Goal: Task Accomplishment & Management: Manage account settings

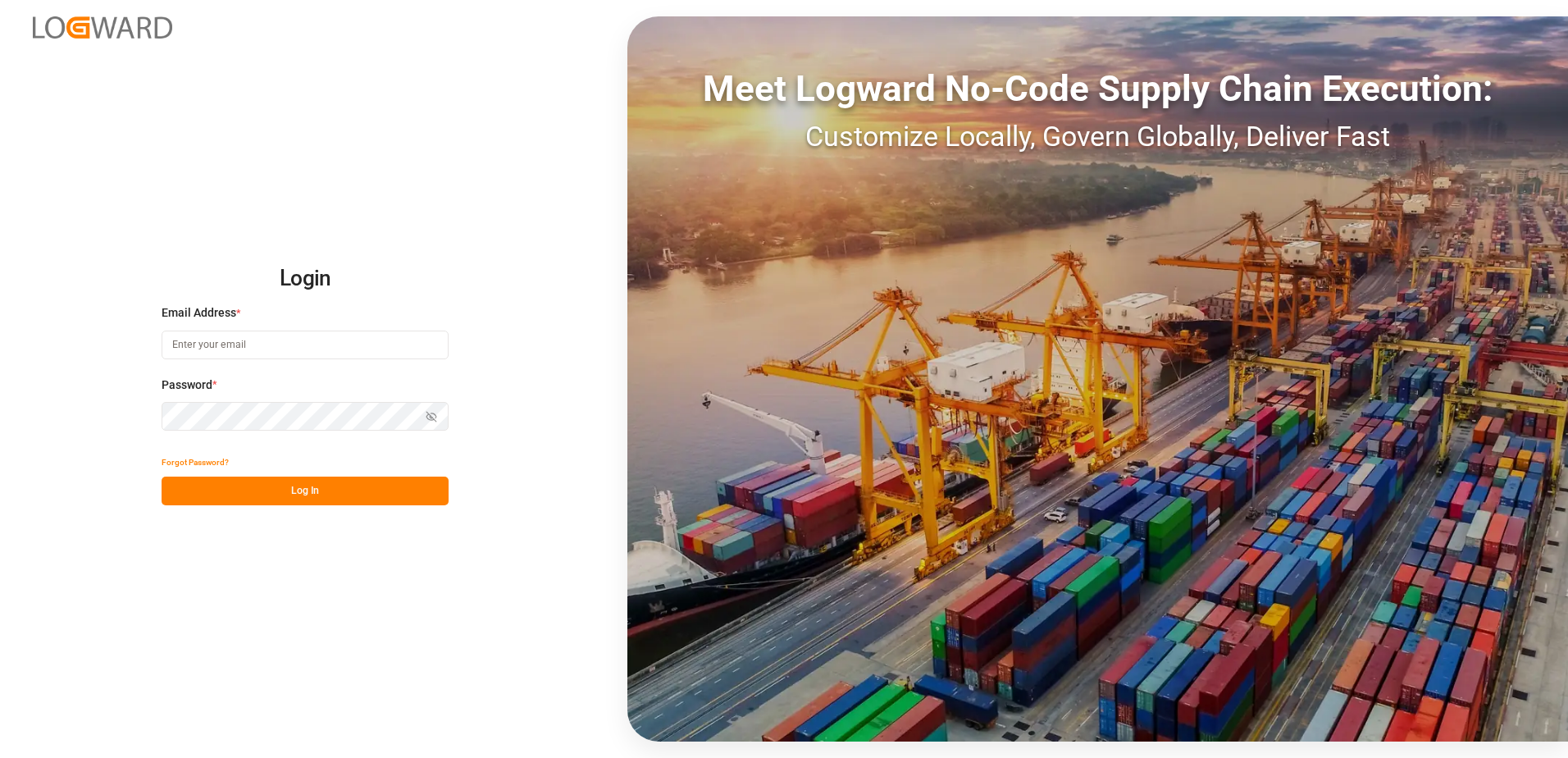
type input "[PERSON_NAME][EMAIL_ADDRESS][PERSON_NAME][DOMAIN_NAME]"
click at [411, 485] on button "Log In" at bounding box center [304, 490] width 287 height 28
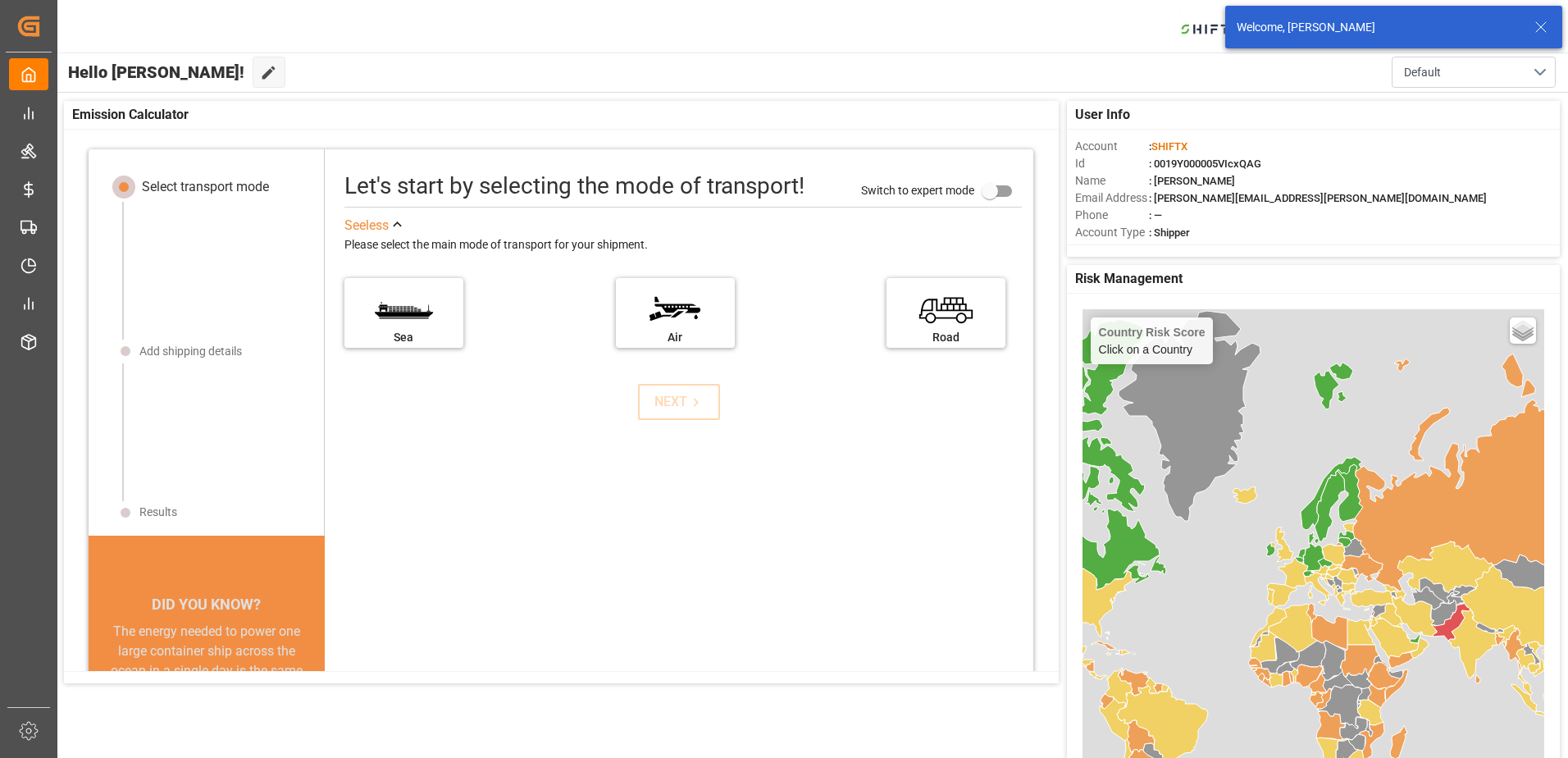
click at [1537, 27] on icon at bounding box center [1540, 27] width 19 height 19
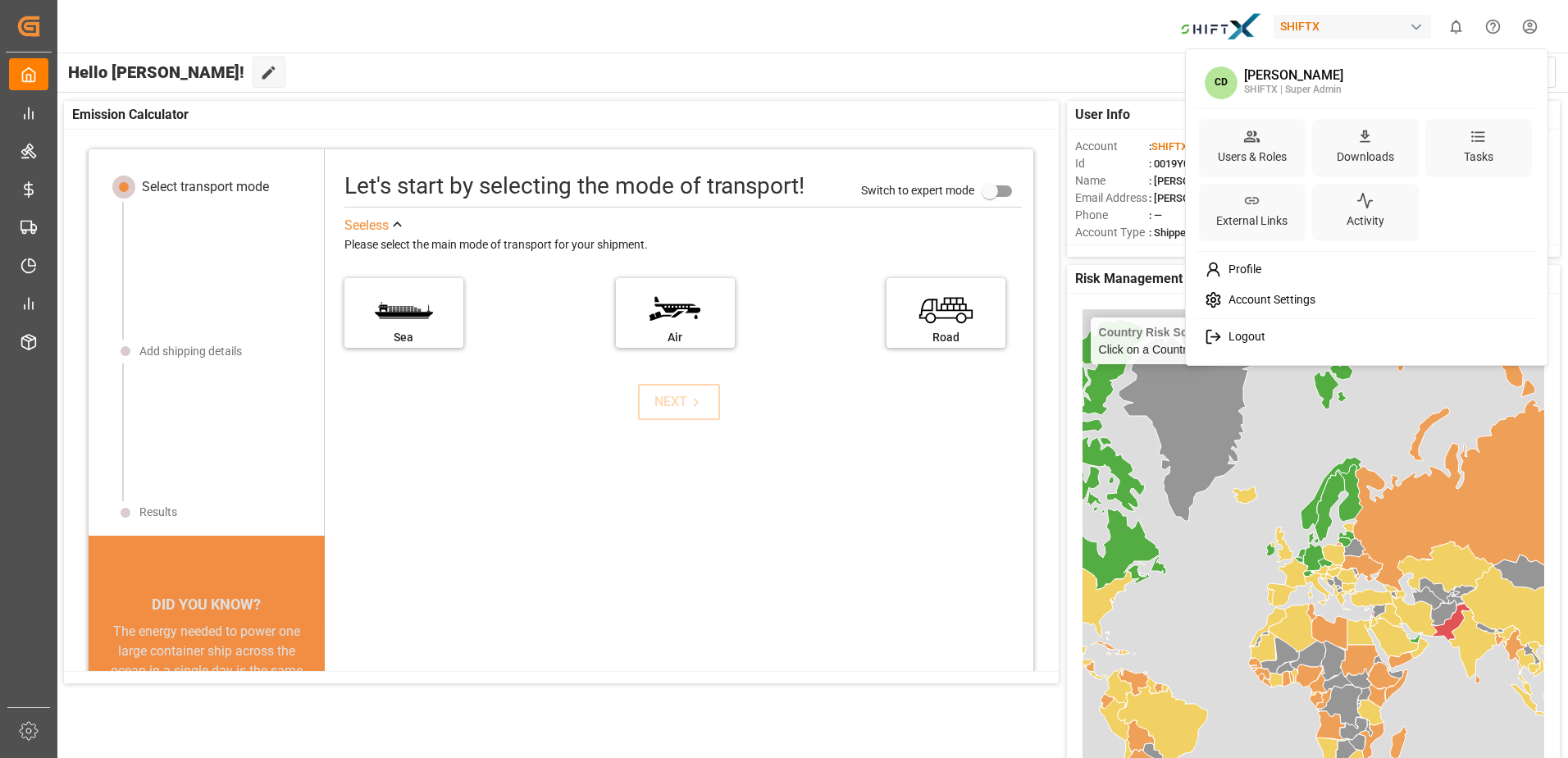
click at [1542, 28] on html "Created by potrace 1.15, written by [PERSON_NAME] [DATE]-[DATE] Created by potr…" at bounding box center [784, 379] width 1568 height 758
click at [1272, 137] on div "Users & Roles" at bounding box center [1252, 148] width 106 height 59
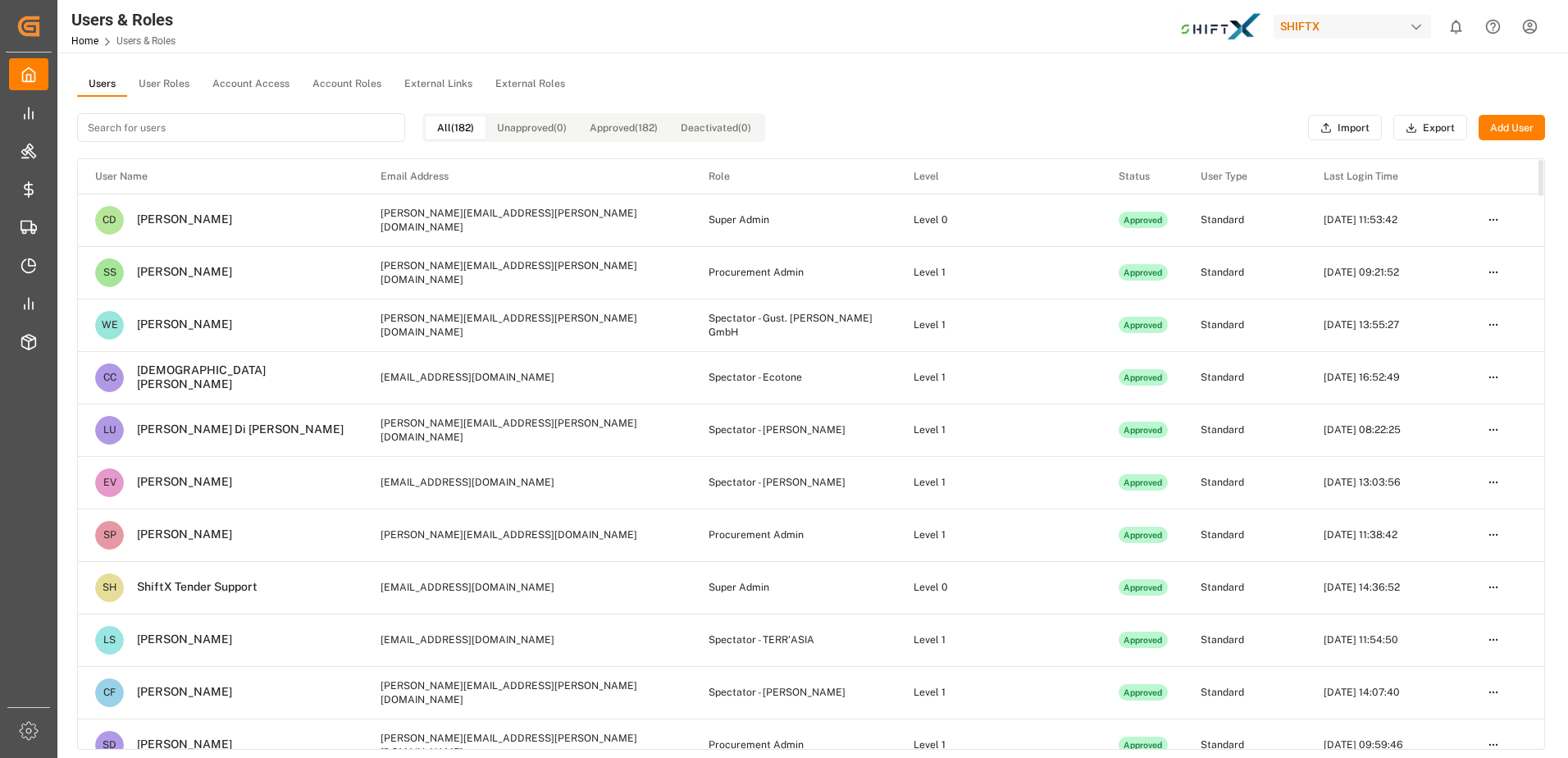
click at [1489, 277] on html "Created by potrace 1.15, written by [PERSON_NAME] [DATE]-[DATE] Created by potr…" at bounding box center [784, 379] width 1568 height 758
click at [1475, 324] on div "Resend Invite" at bounding box center [1459, 325] width 84 height 23
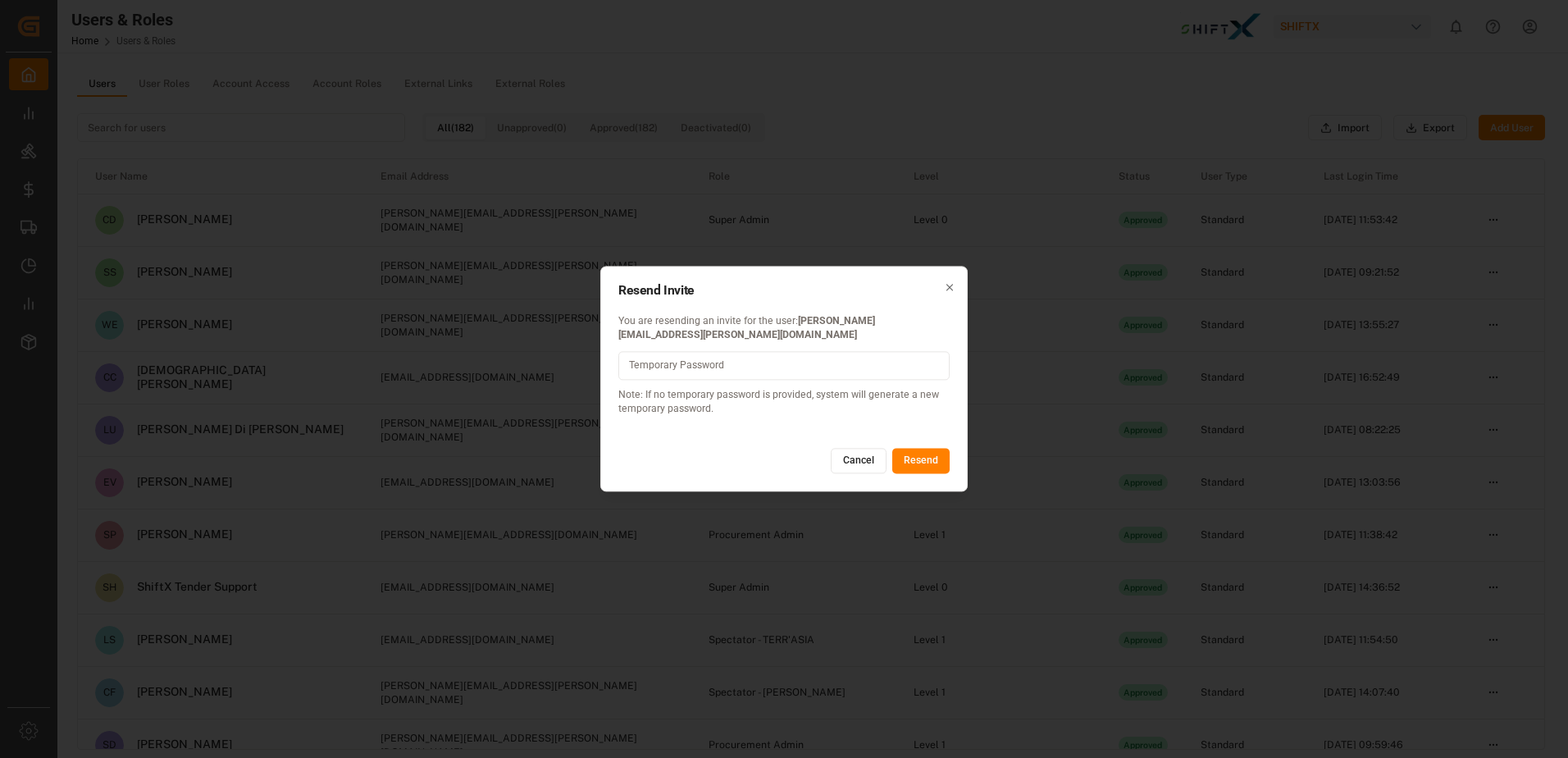
click at [868, 360] on input at bounding box center [784, 365] width 331 height 28
type input "shiftX@2025!"
click at [925, 459] on button "Resend" at bounding box center [920, 460] width 58 height 27
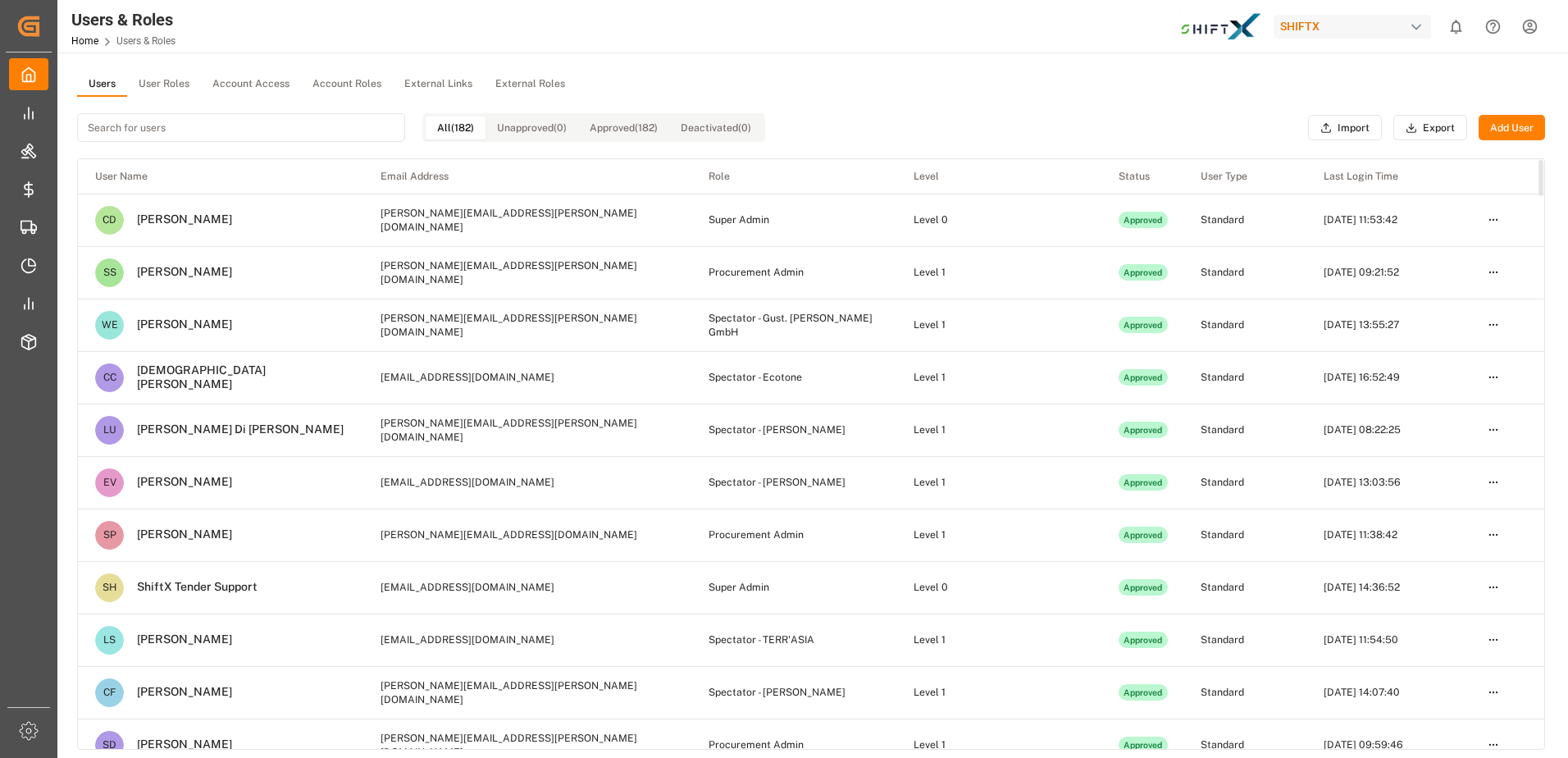
click at [883, 260] on td "Procurement Admin" at bounding box center [794, 271] width 205 height 52
click at [1495, 276] on html "Created by potrace 1.15, written by [PERSON_NAME] [DATE]-[DATE] Created by potr…" at bounding box center [784, 379] width 1568 height 758
click at [1462, 330] on div "Resend Invite" at bounding box center [1459, 325] width 84 height 23
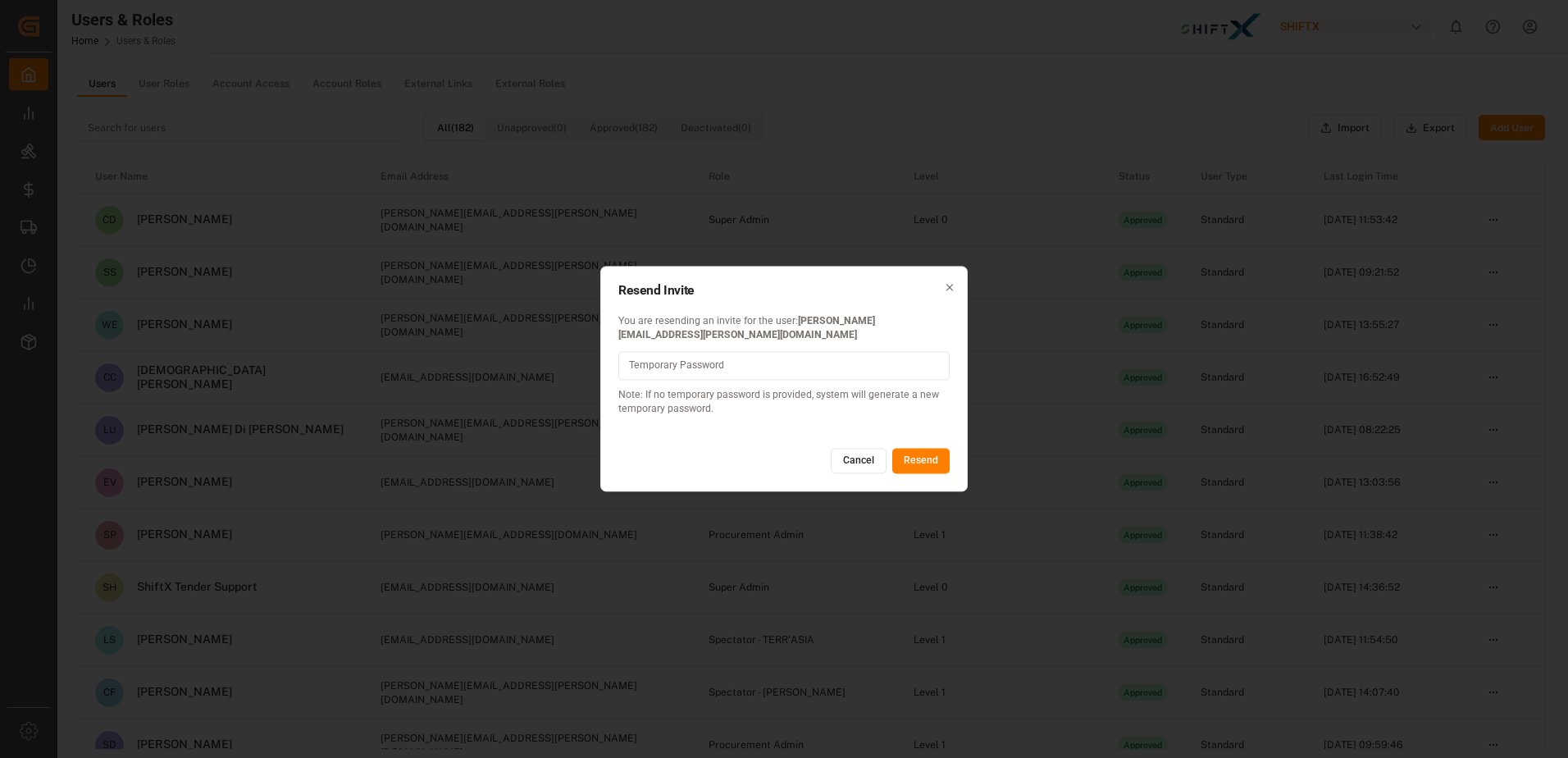
click at [796, 361] on input at bounding box center [784, 365] width 331 height 28
click at [948, 293] on icon "button" at bounding box center [949, 288] width 12 height 12
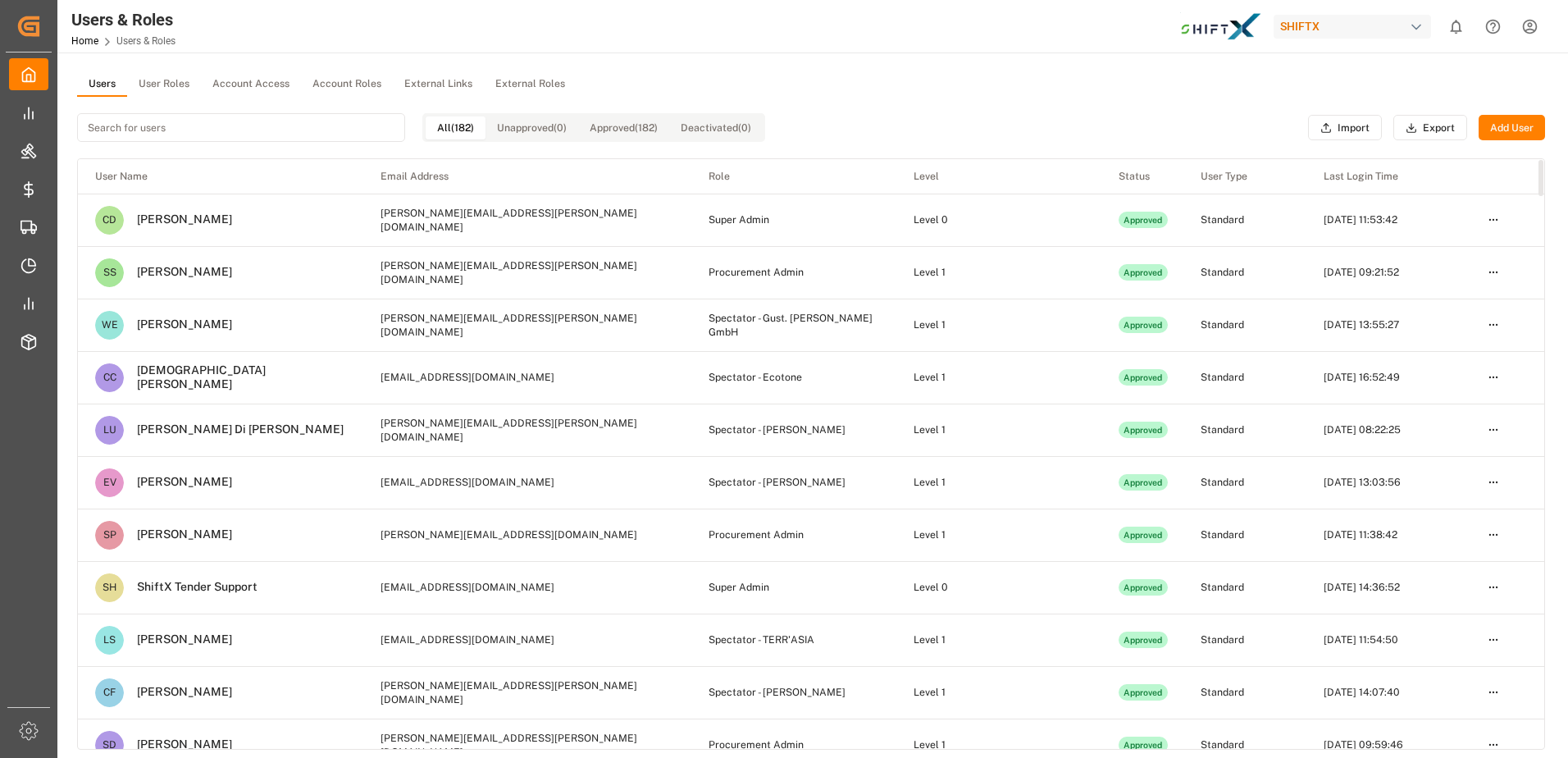
click at [1497, 277] on html "Created by potrace 1.15, written by [PERSON_NAME] [DATE]-[DATE] Created by potr…" at bounding box center [784, 379] width 1568 height 758
click at [1464, 374] on div "Delete" at bounding box center [1459, 378] width 84 height 23
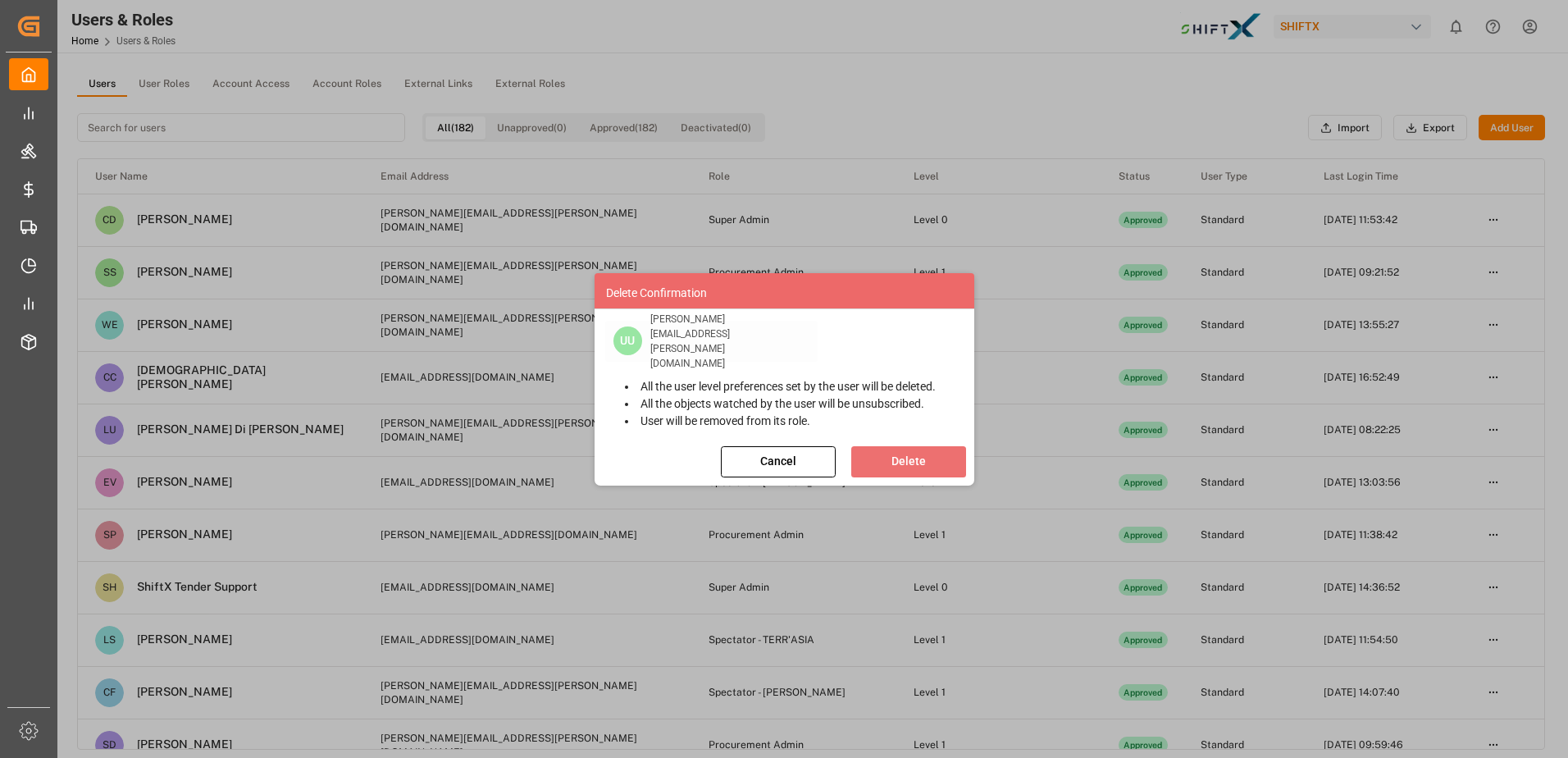
click at [920, 470] on button "Delete" at bounding box center [908, 462] width 115 height 31
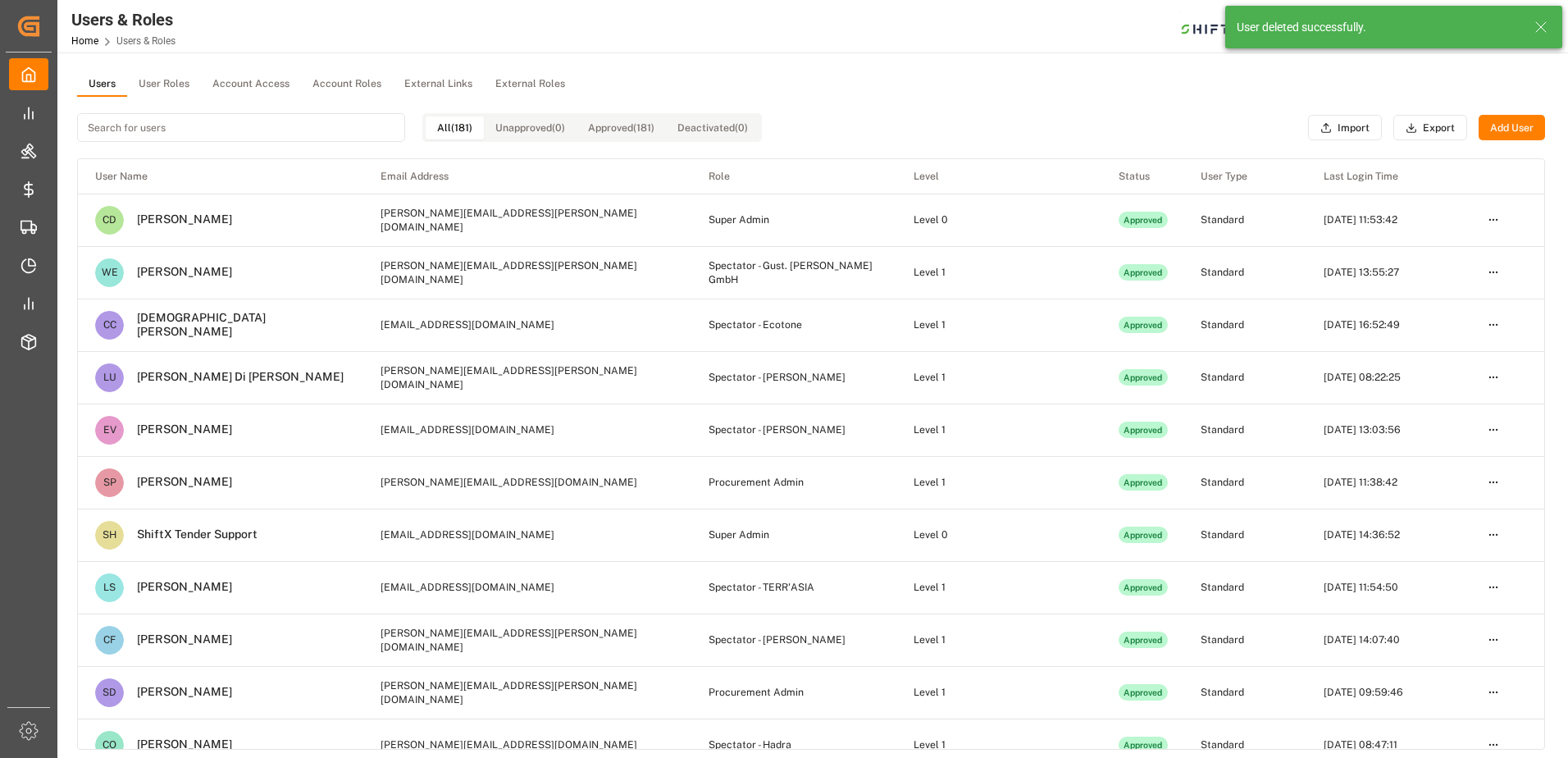
click at [1505, 123] on button "Add User" at bounding box center [1511, 127] width 66 height 27
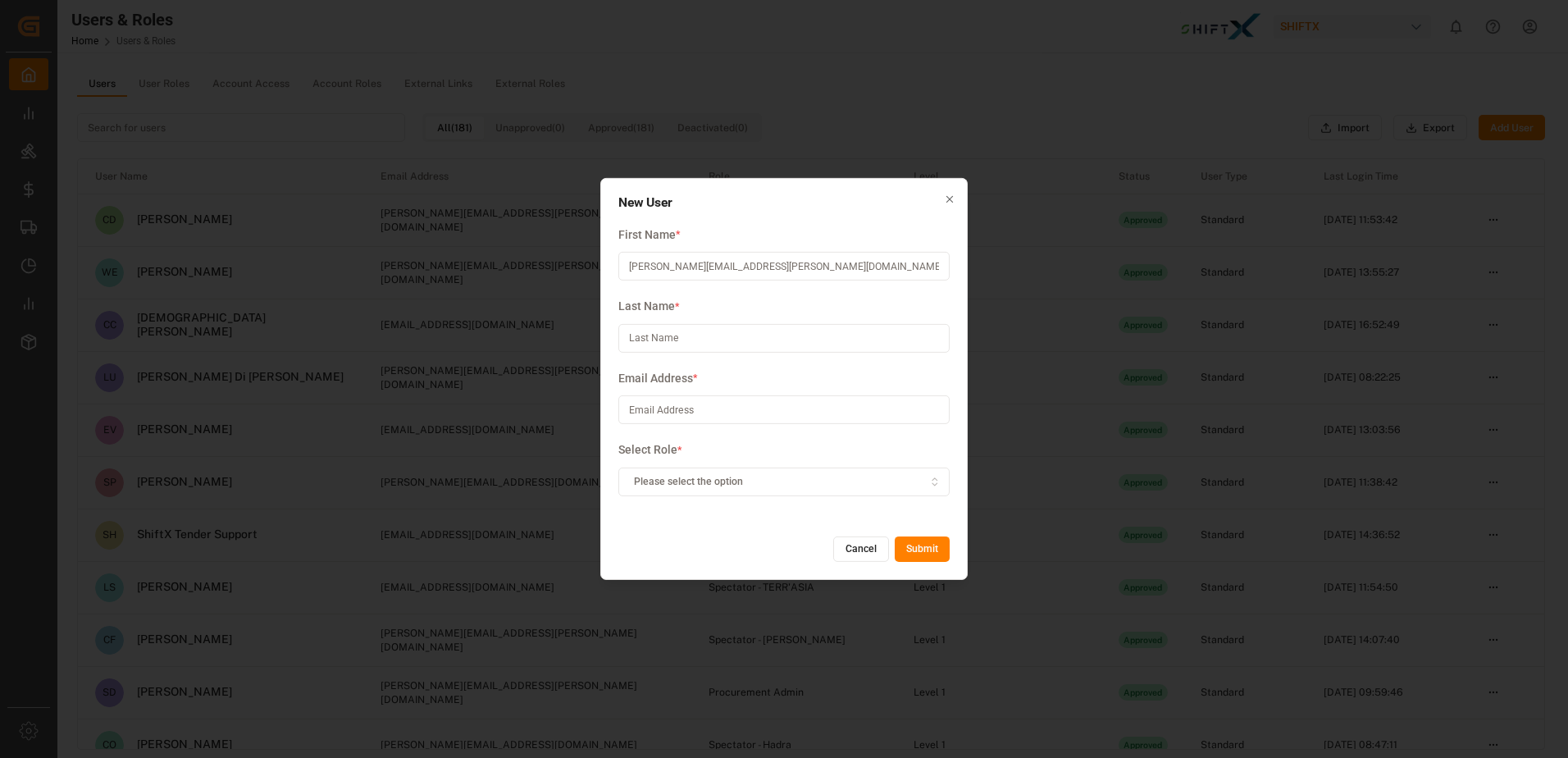
click at [895, 245] on div "First Name * [PERSON_NAME][EMAIL_ADDRESS][PERSON_NAME][DOMAIN_NAME]" at bounding box center [784, 262] width 331 height 72
drag, startPoint x: 895, startPoint y: 245, endPoint x: 883, endPoint y: 258, distance: 17.7
click at [883, 258] on input "[PERSON_NAME][EMAIL_ADDRESS][PERSON_NAME][DOMAIN_NAME]" at bounding box center [784, 266] width 331 height 28
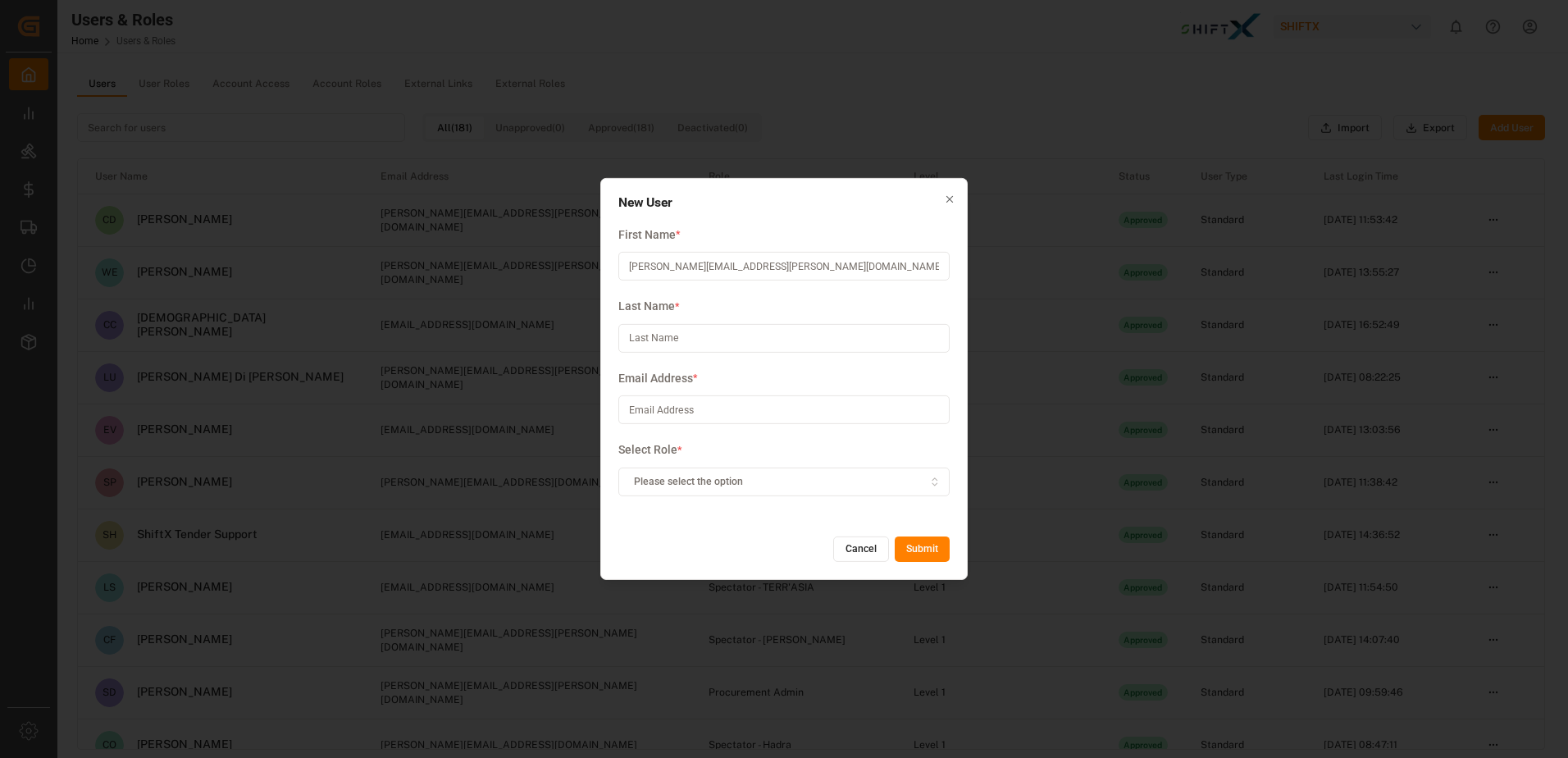
click at [883, 258] on input "[PERSON_NAME][EMAIL_ADDRESS][PERSON_NAME][DOMAIN_NAME]" at bounding box center [784, 266] width 331 height 28
type input "[PERSON_NAME]"
type input "[PERSON_NAME][EMAIL_ADDRESS][PERSON_NAME][DOMAIN_NAME]"
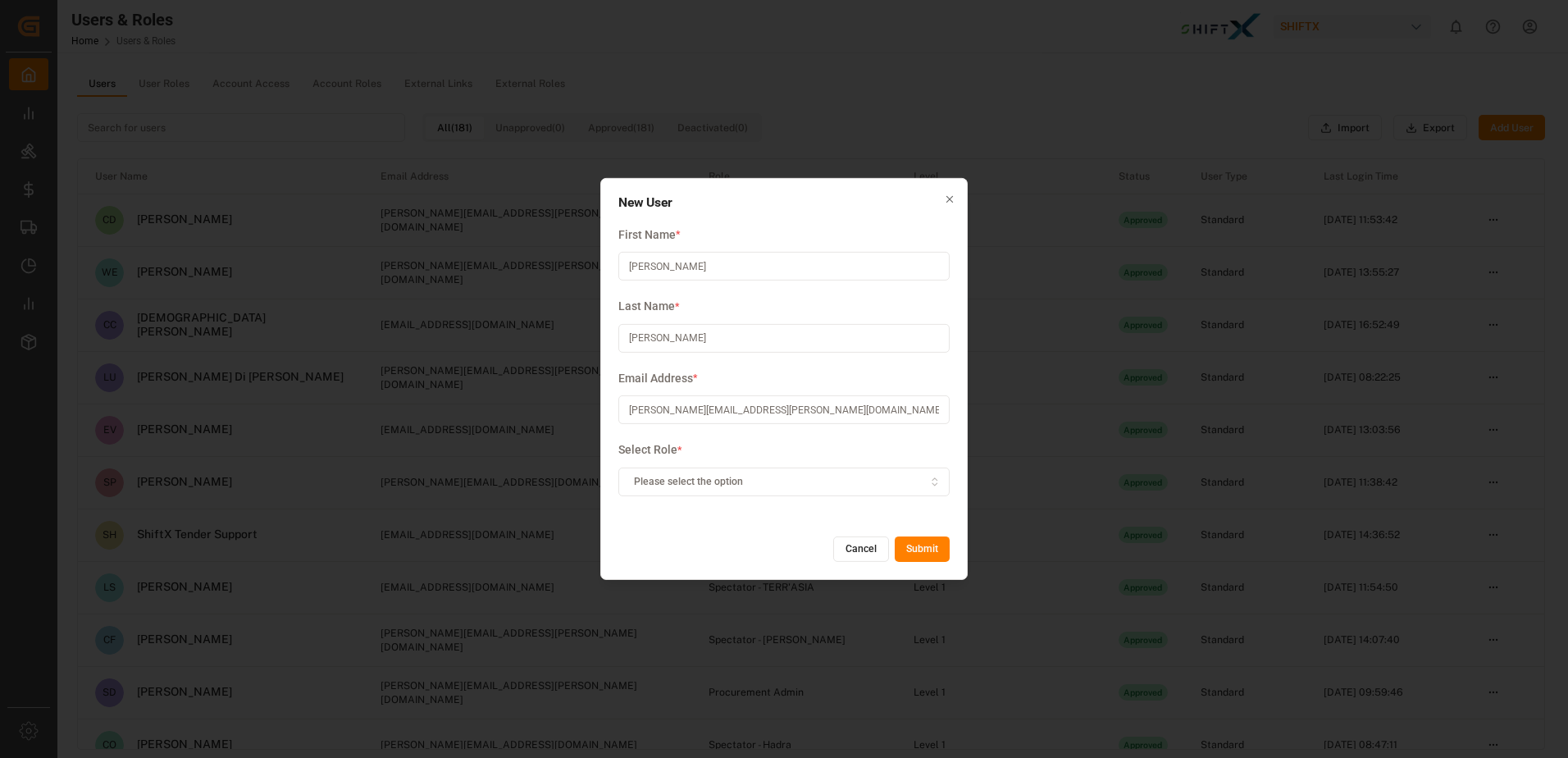
click at [851, 490] on button "Please select the option" at bounding box center [784, 481] width 331 height 28
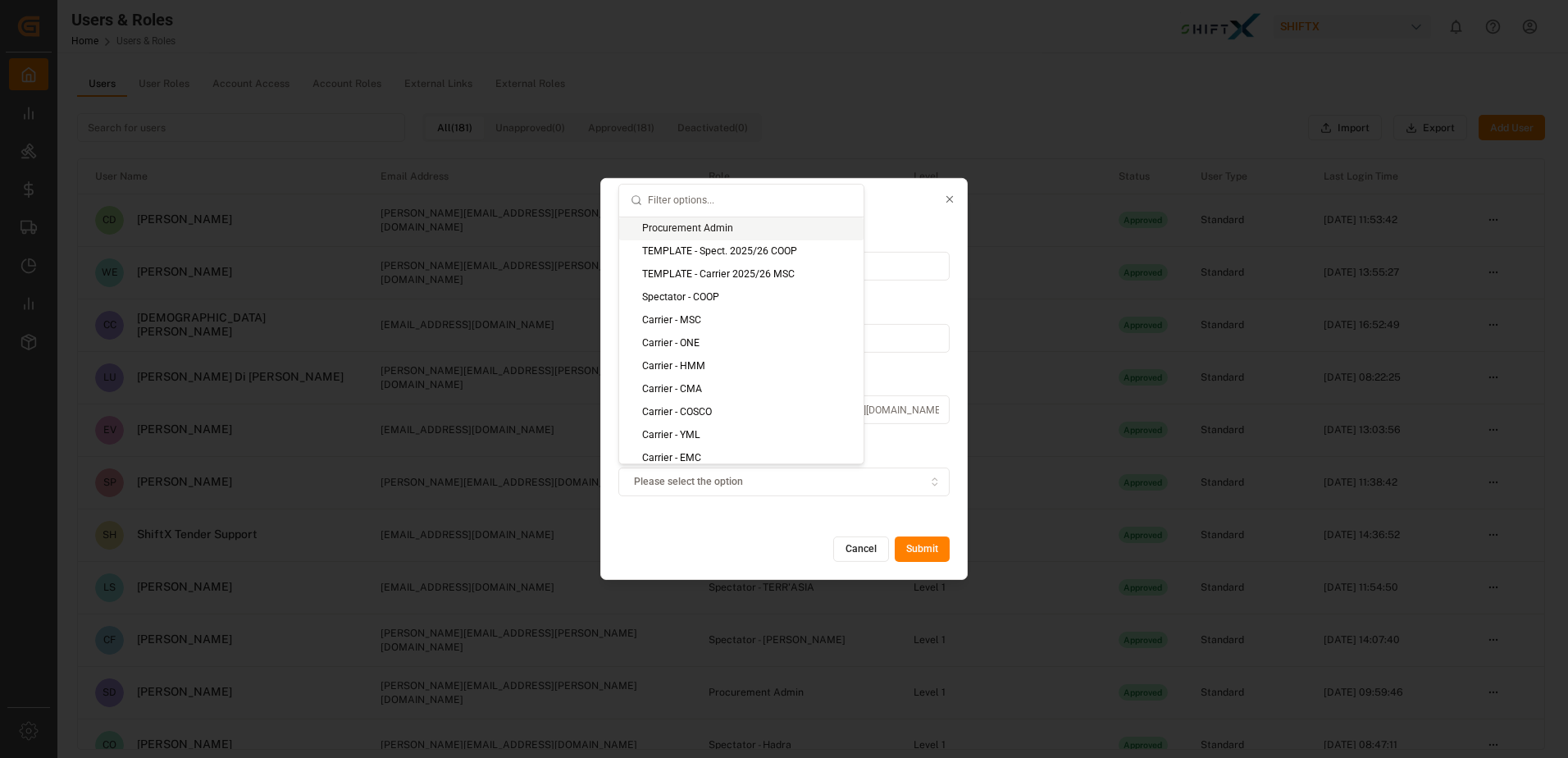
click at [776, 224] on div "Procurement Admin" at bounding box center [740, 228] width 245 height 23
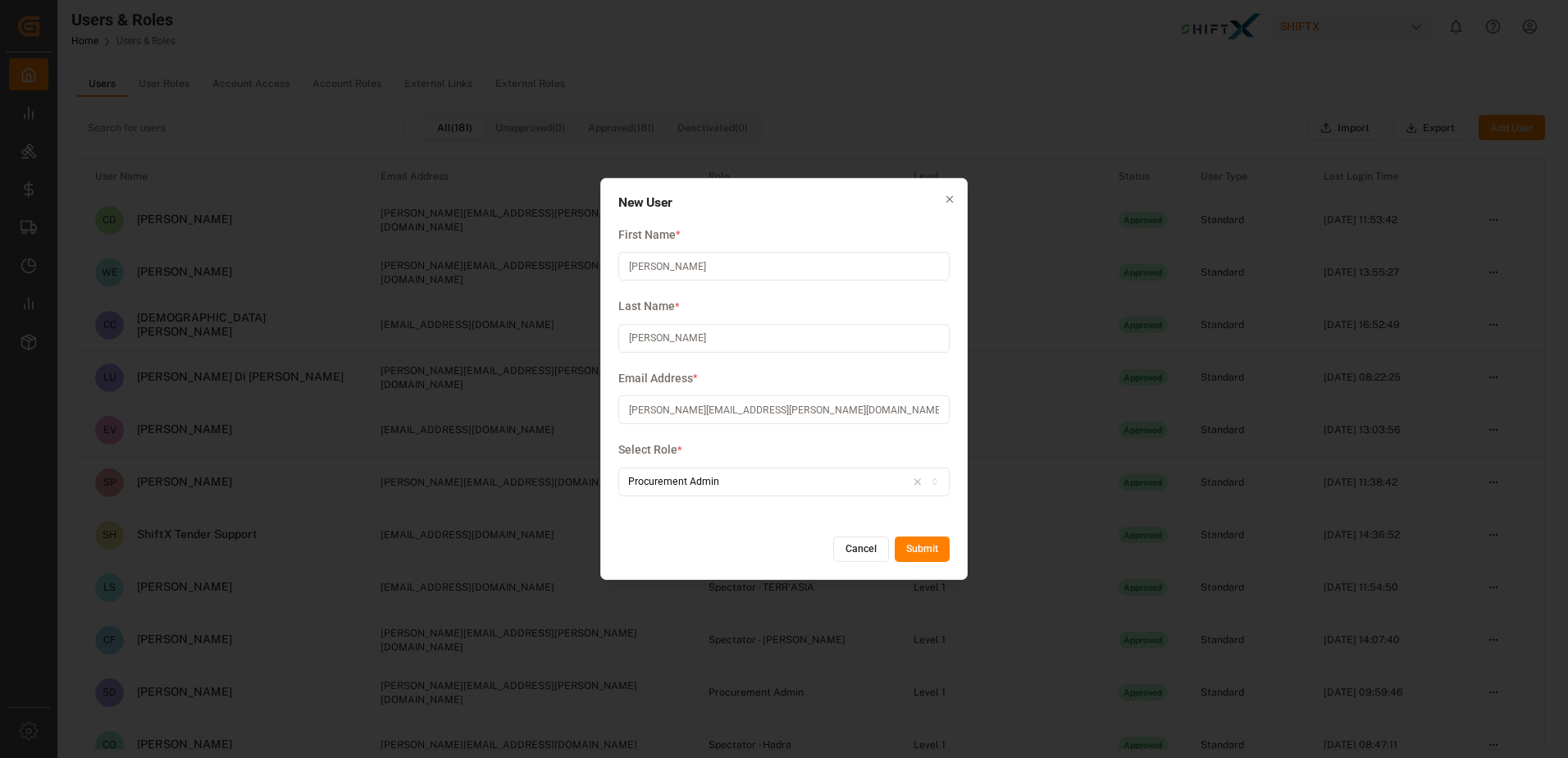
click at [643, 343] on input "[PERSON_NAME]" at bounding box center [784, 337] width 331 height 28
click at [620, 335] on input "[PERSON_NAME]" at bounding box center [784, 337] width 331 height 28
click at [923, 555] on button "Submit" at bounding box center [922, 549] width 55 height 27
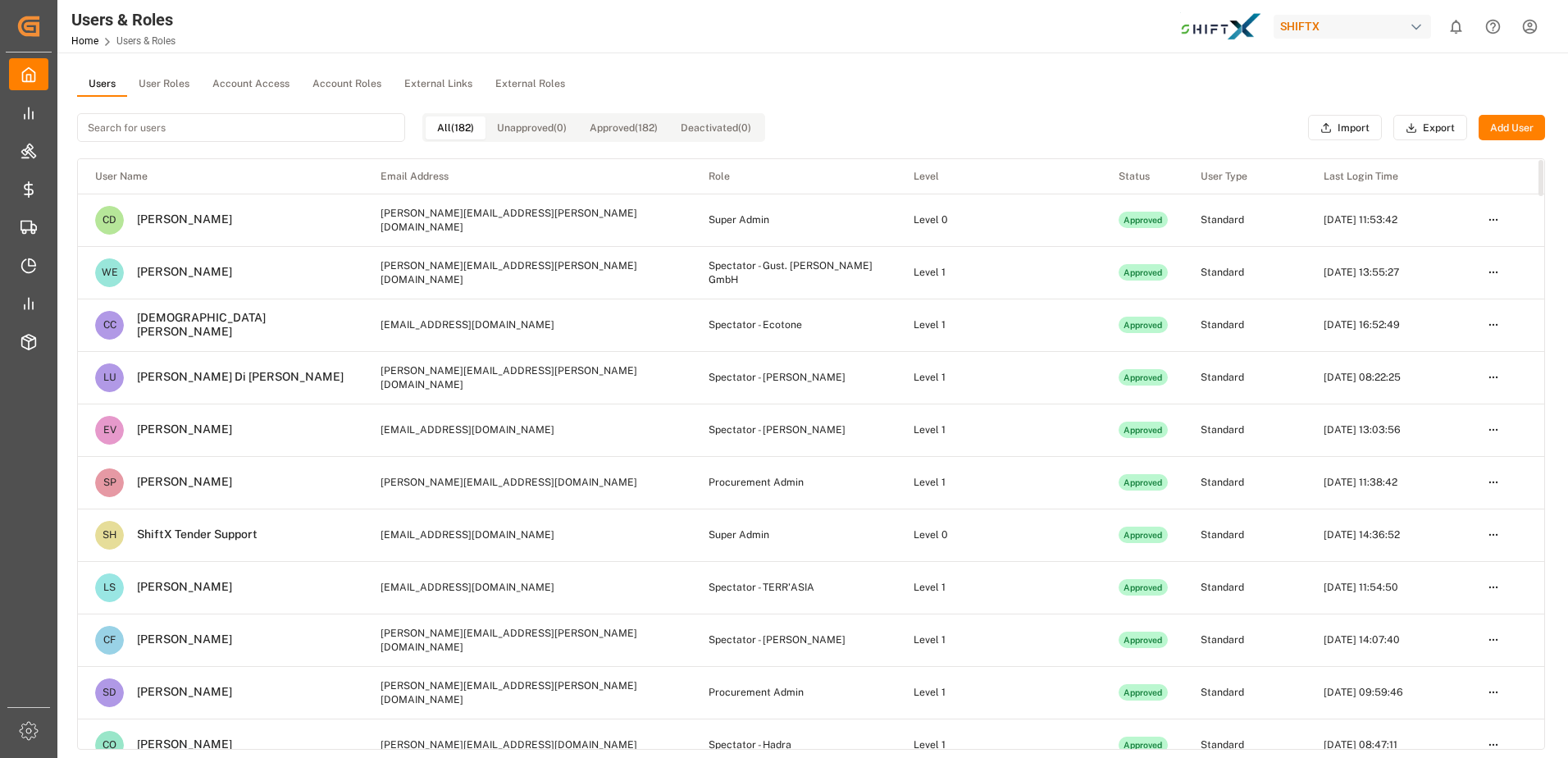
click at [343, 121] on input at bounding box center [241, 126] width 328 height 28
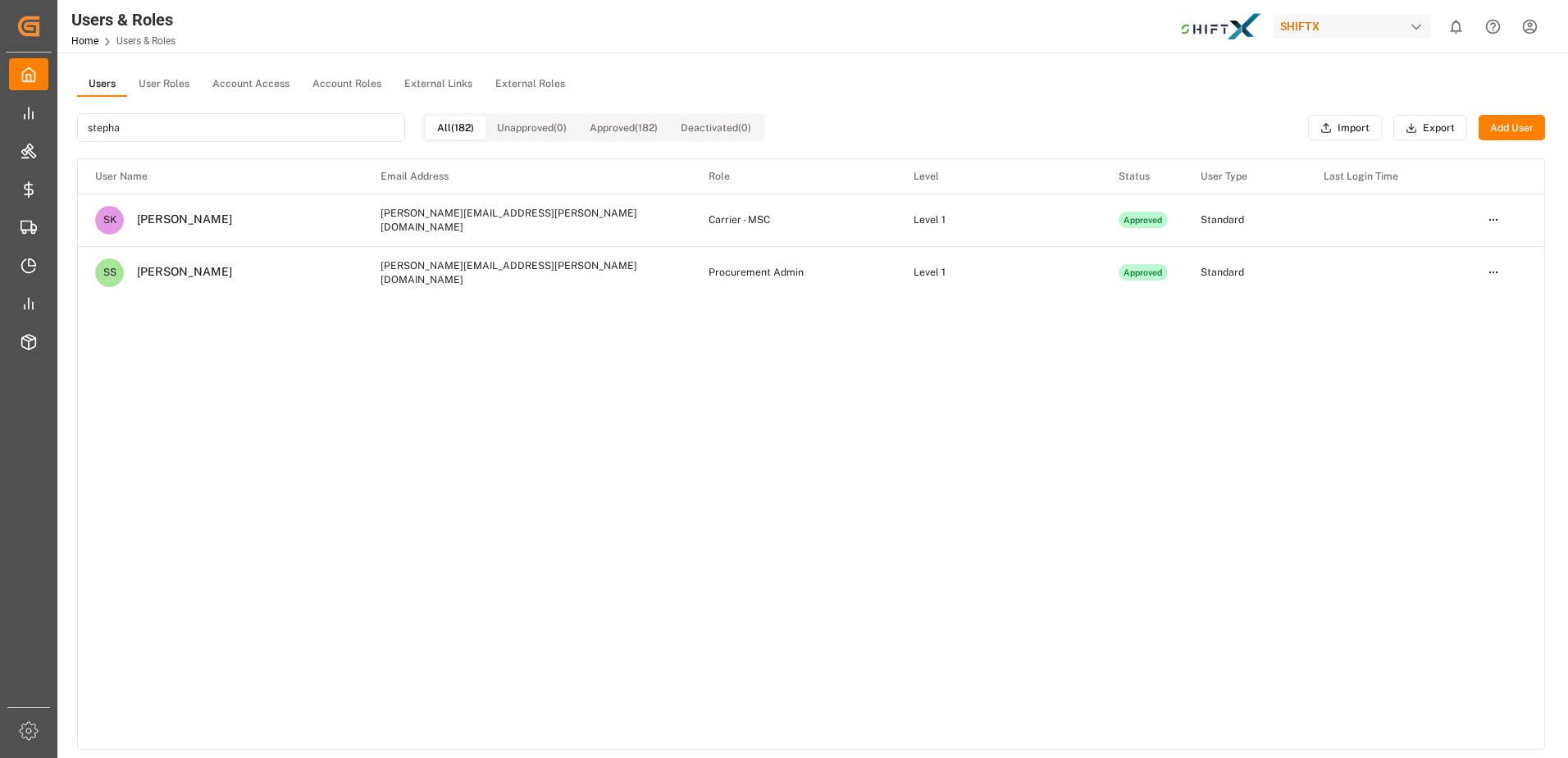
type input "stepha"
click at [196, 276] on div "[PERSON_NAME]" at bounding box center [178, 272] width 108 height 15
click at [1497, 273] on html "Created by potrace 1.15, written by [PERSON_NAME] [DATE]-[DATE] Created by potr…" at bounding box center [784, 379] width 1568 height 758
click at [1296, 398] on html "Created by potrace 1.15, written by [PERSON_NAME] [DATE]-[DATE] Created by potr…" at bounding box center [784, 379] width 1568 height 758
click at [1503, 271] on html "Created by potrace 1.15, written by [PERSON_NAME] [DATE]-[DATE] Created by potr…" at bounding box center [784, 379] width 1568 height 758
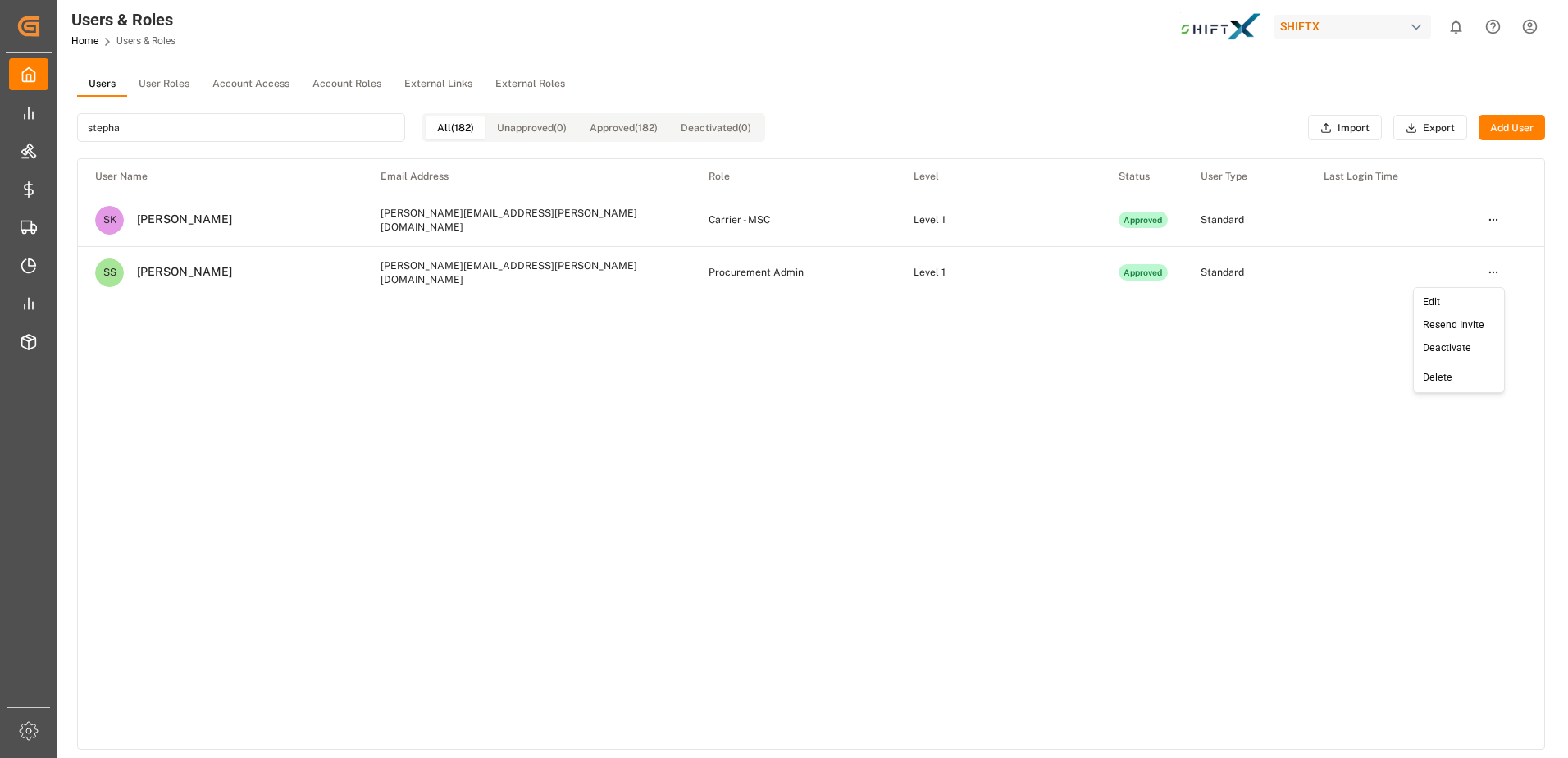
click at [1465, 323] on div "Resend Invite" at bounding box center [1459, 325] width 84 height 23
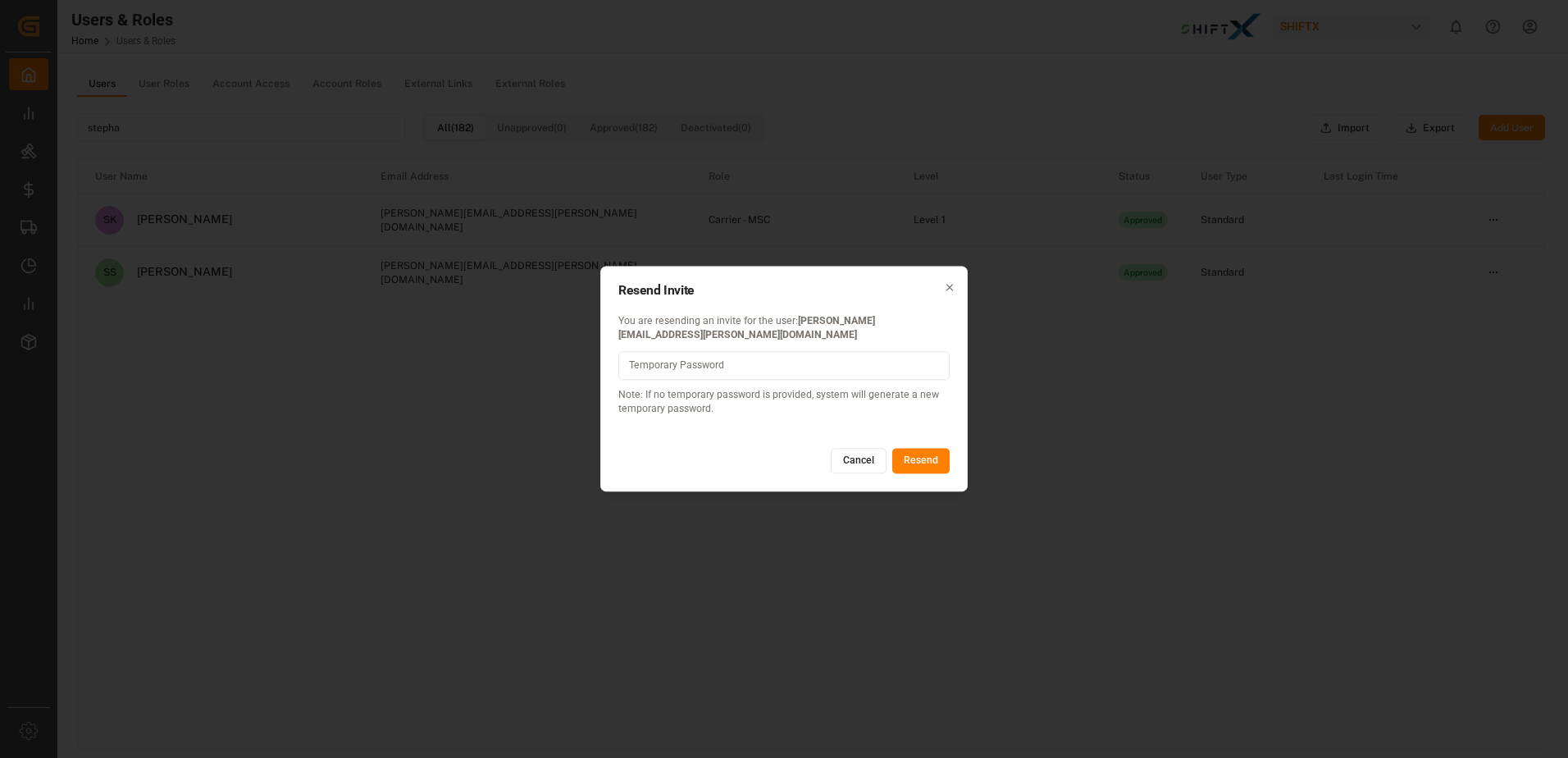
click at [851, 369] on input at bounding box center [784, 365] width 331 height 28
type input "shiftX@2025!"
click at [927, 451] on button "Resend" at bounding box center [920, 460] width 58 height 27
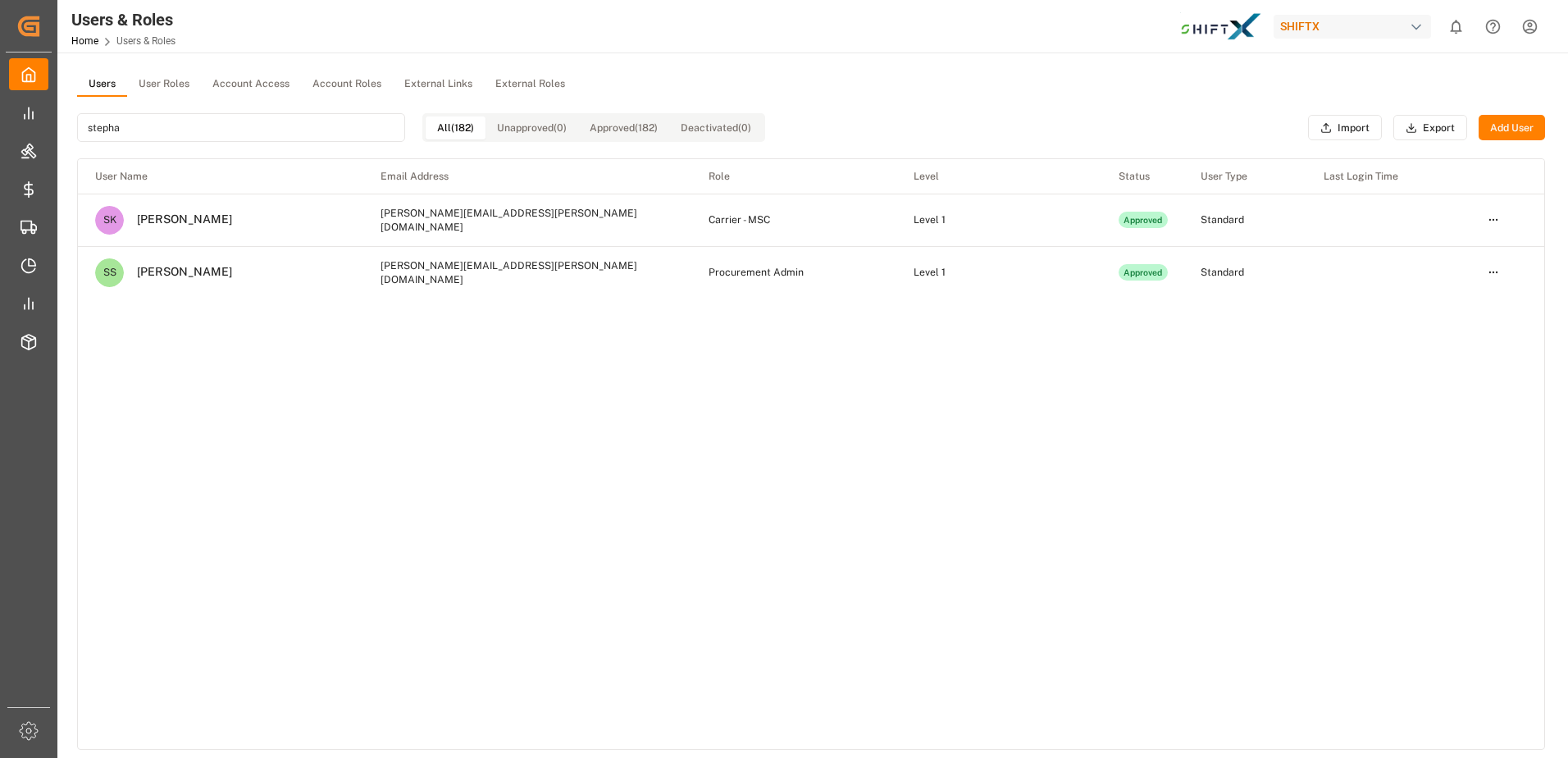
click at [1530, 23] on html "Created by potrace 1.15, written by [PERSON_NAME] [DATE]-[DATE] Created by potr…" at bounding box center [784, 379] width 1568 height 758
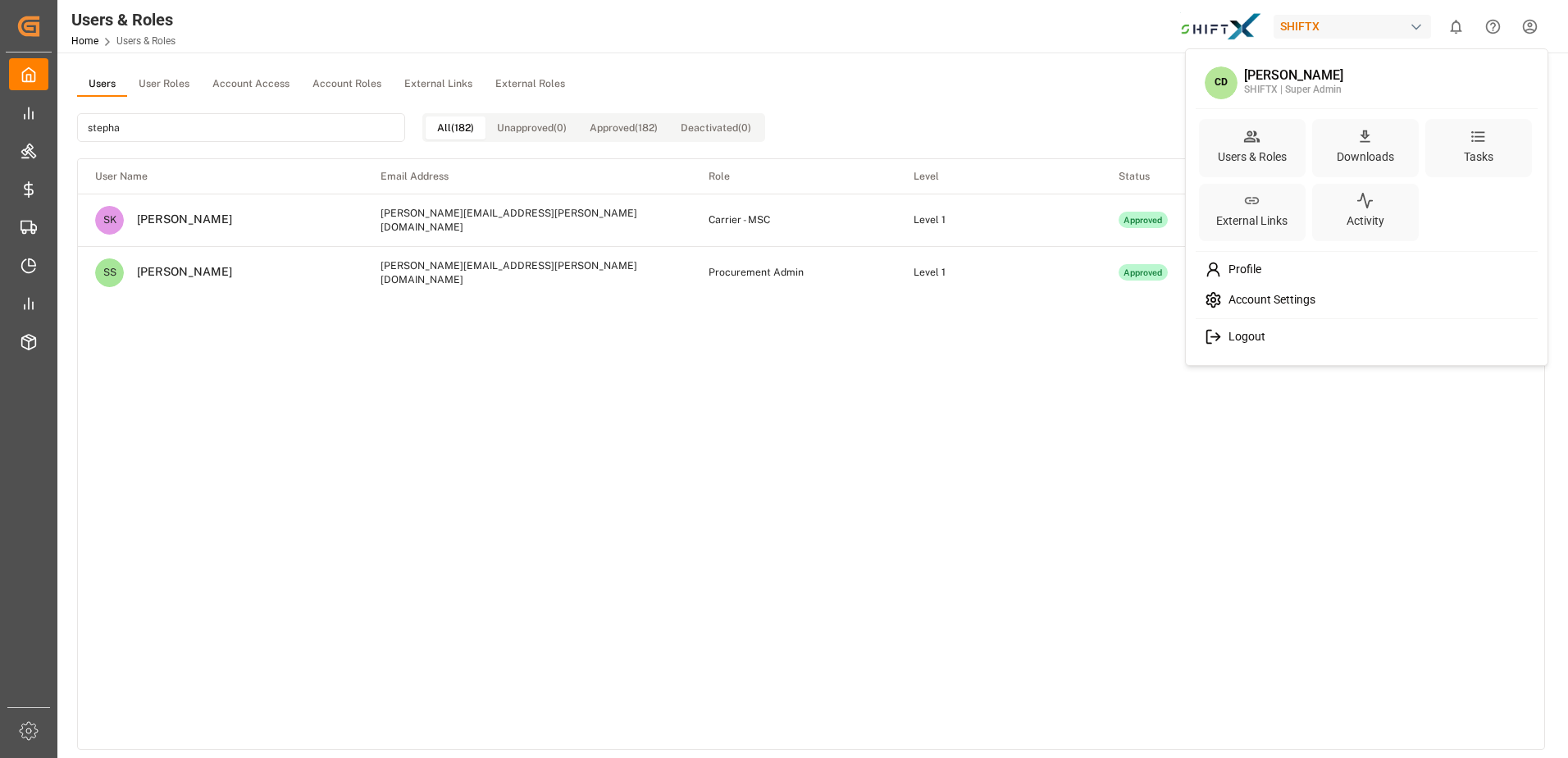
click at [1248, 335] on span "Logout" at bounding box center [1243, 337] width 43 height 15
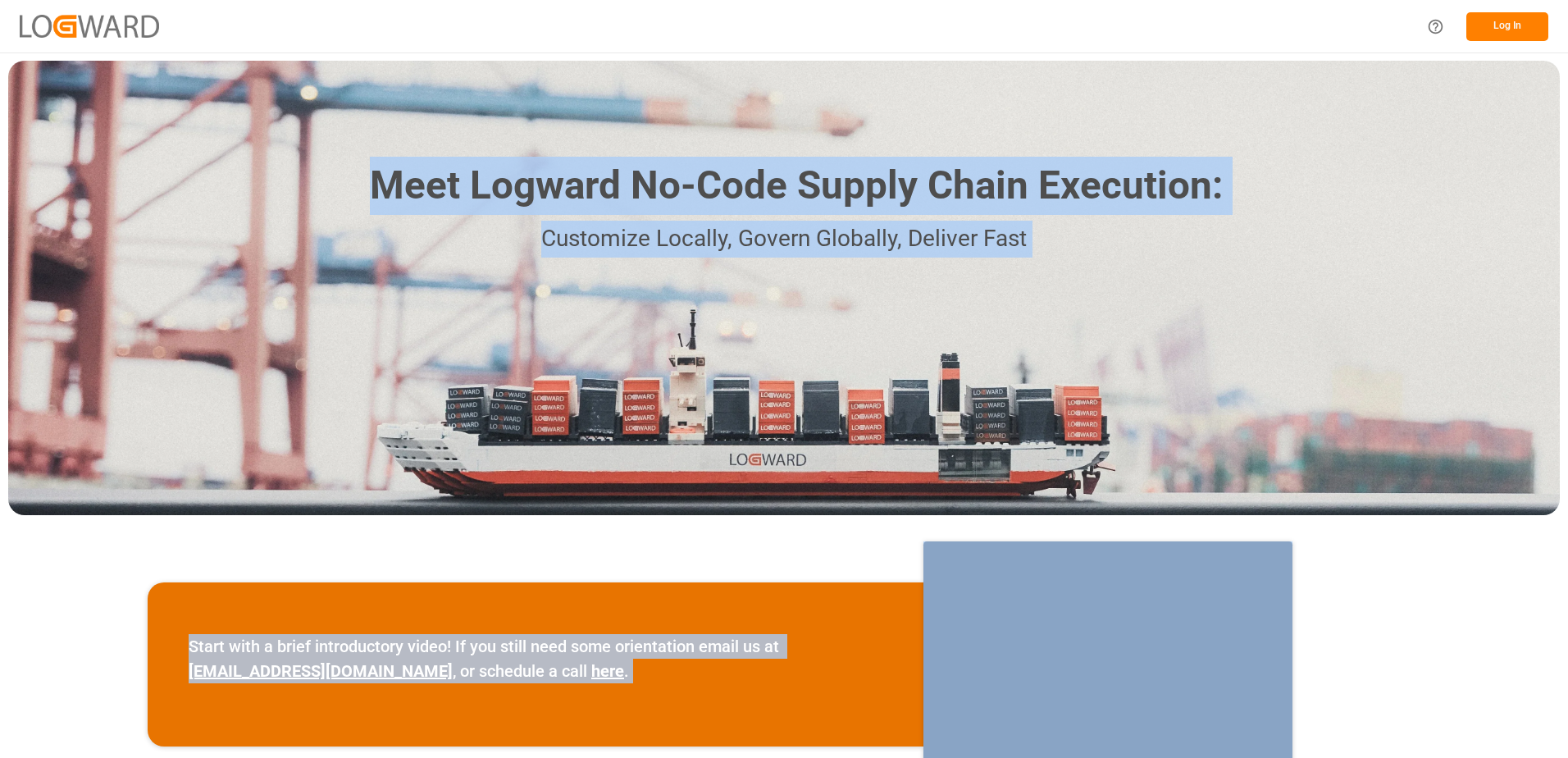
click at [1506, 20] on button "Log In" at bounding box center [1507, 26] width 82 height 28
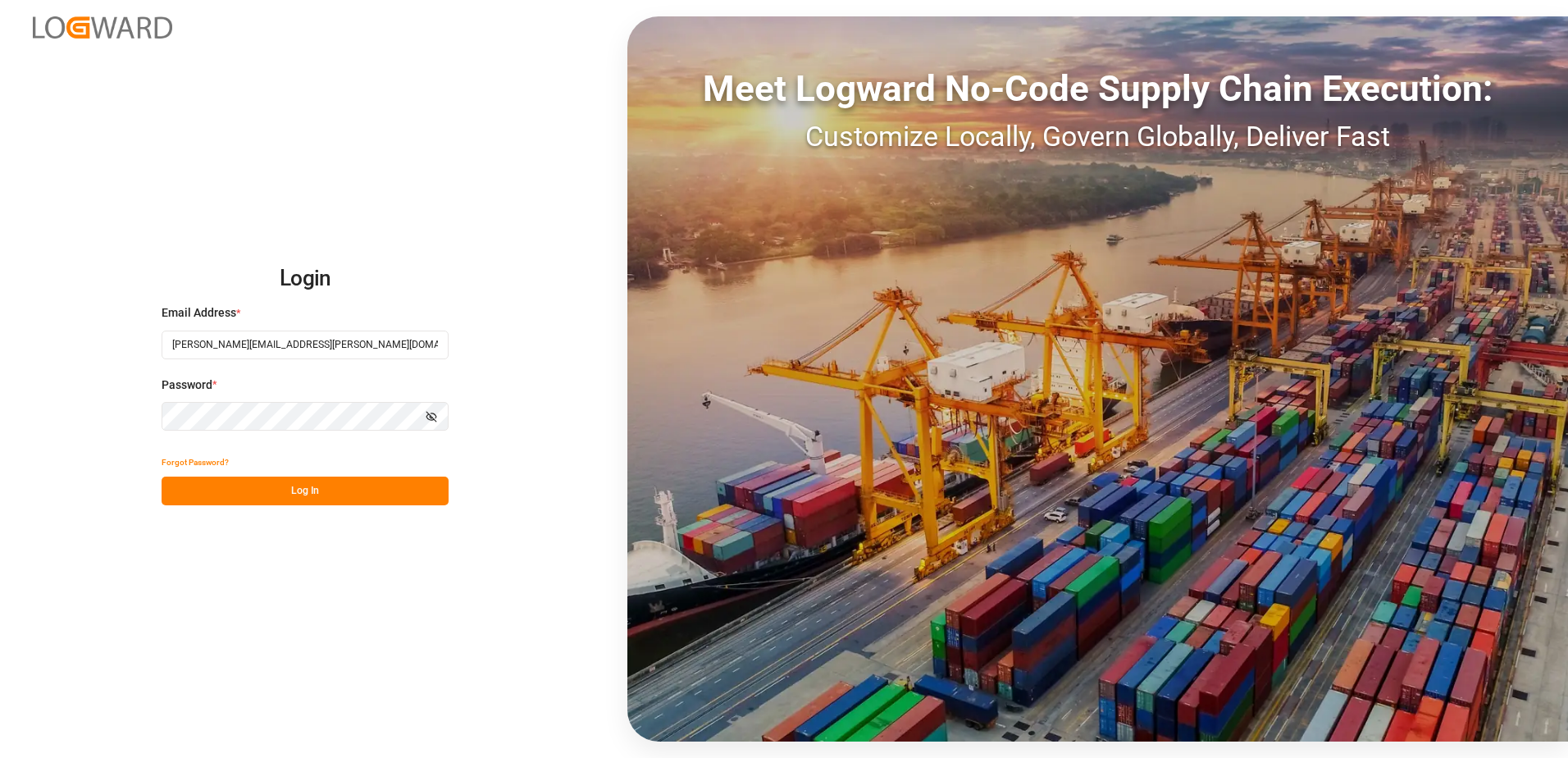
click at [354, 346] on input "[PERSON_NAME][EMAIL_ADDRESS][PERSON_NAME][DOMAIN_NAME]" at bounding box center [304, 345] width 287 height 28
click at [508, 423] on div "Login Email Address * stephan.schiller@shiftx.eu Password * Show password Forgo…" at bounding box center [784, 379] width 1568 height 758
click at [431, 423] on button "Show password" at bounding box center [432, 415] width 35 height 28
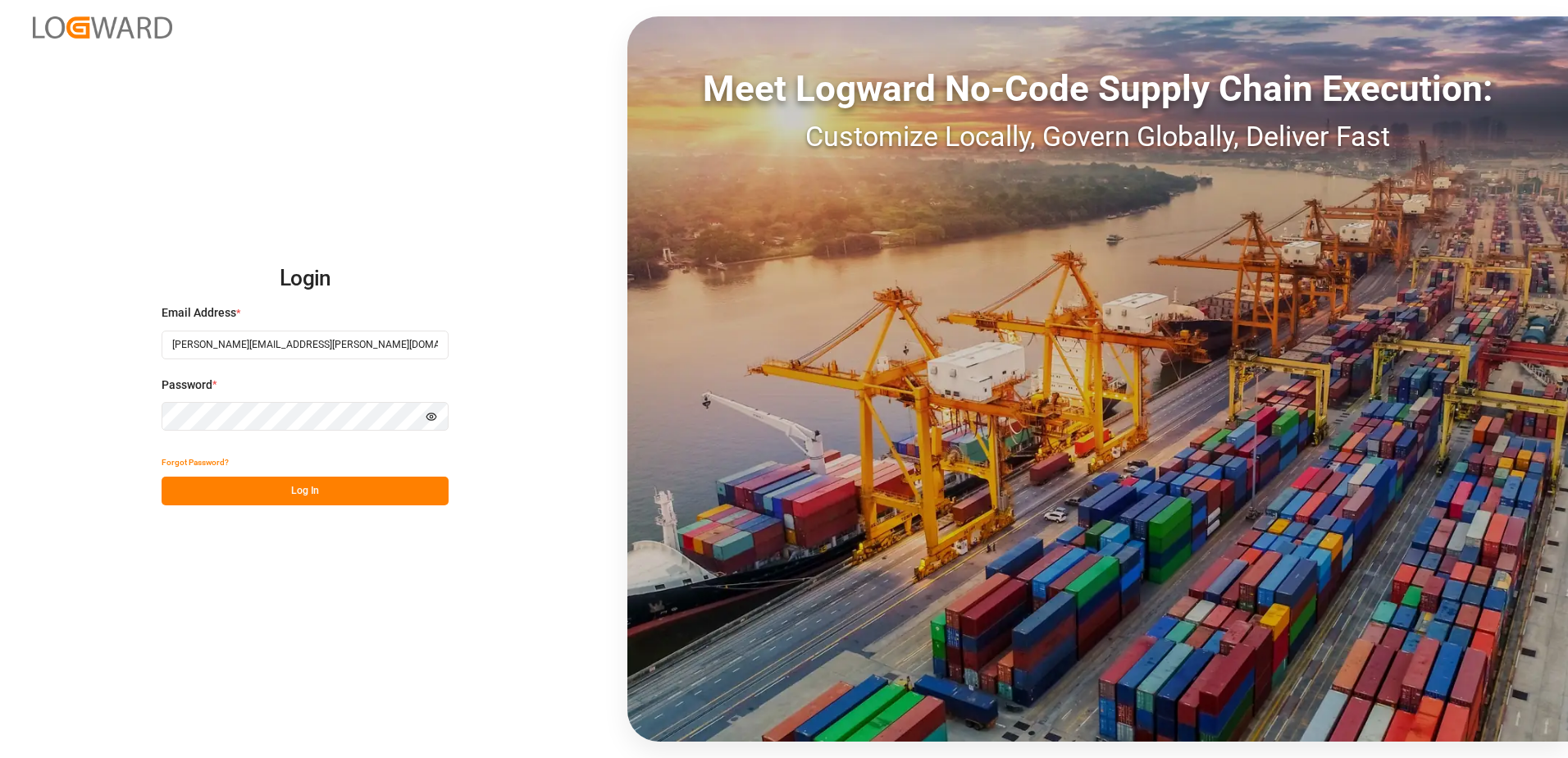
click at [397, 343] on input "[PERSON_NAME][EMAIL_ADDRESS][PERSON_NAME][DOMAIN_NAME]" at bounding box center [304, 345] width 287 height 28
type input "[PERSON_NAME][EMAIL_ADDRESS][PERSON_NAME][DOMAIN_NAME]"
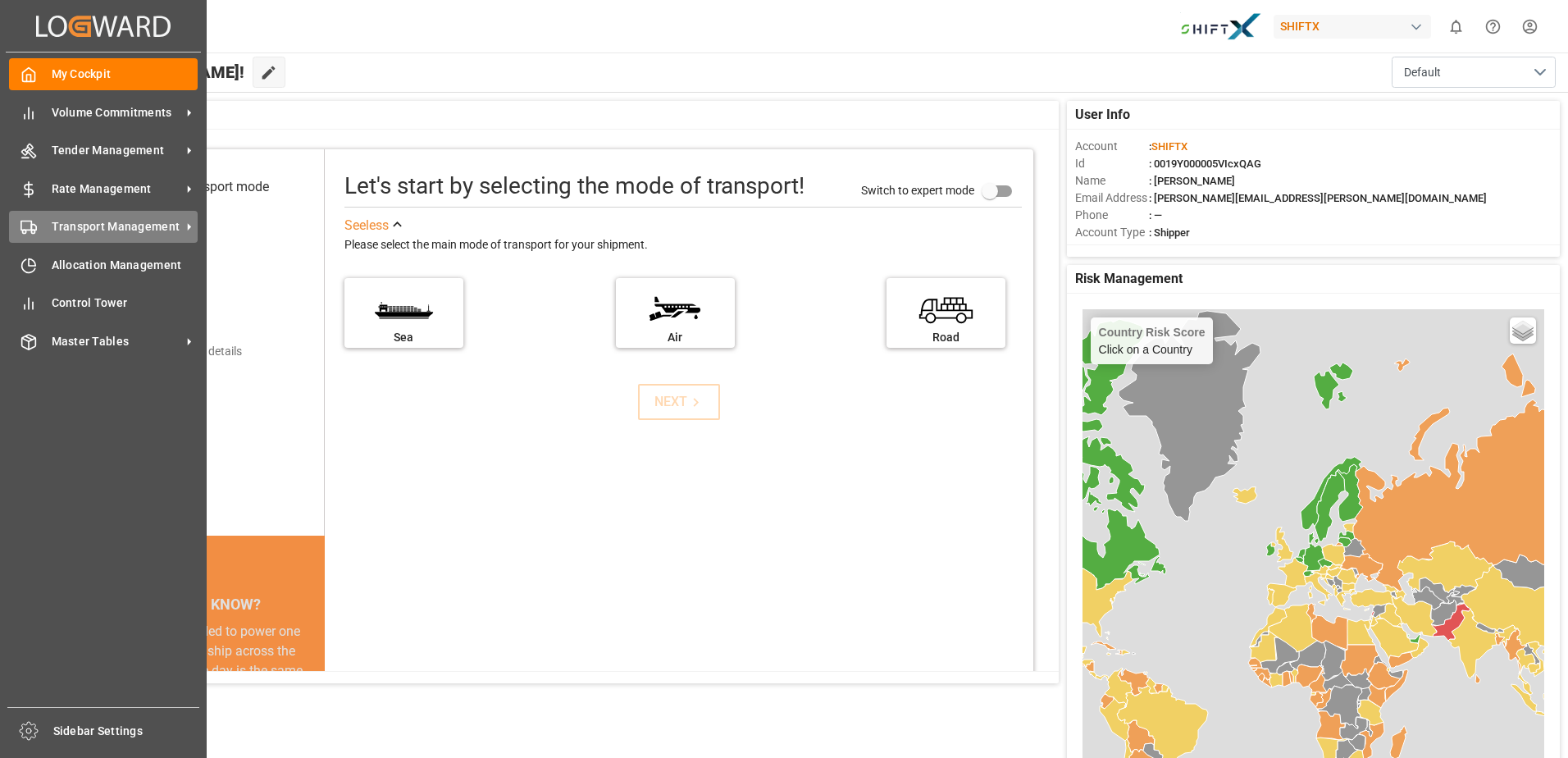
click at [90, 225] on span "Transport Management" at bounding box center [115, 226] width 129 height 17
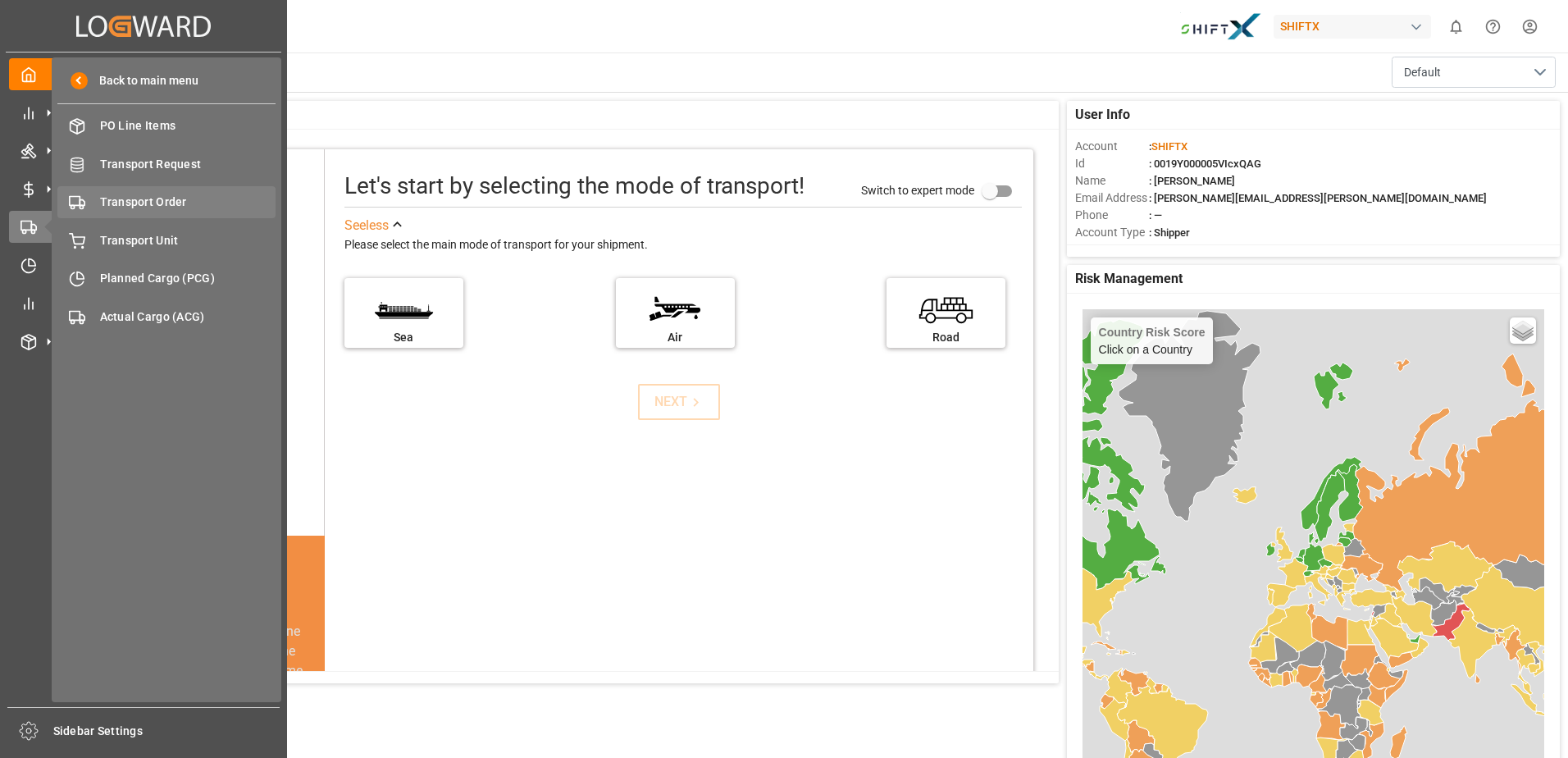
click at [183, 195] on span "Transport Order" at bounding box center [188, 202] width 176 height 17
